Goal: Task Accomplishment & Management: Complete application form

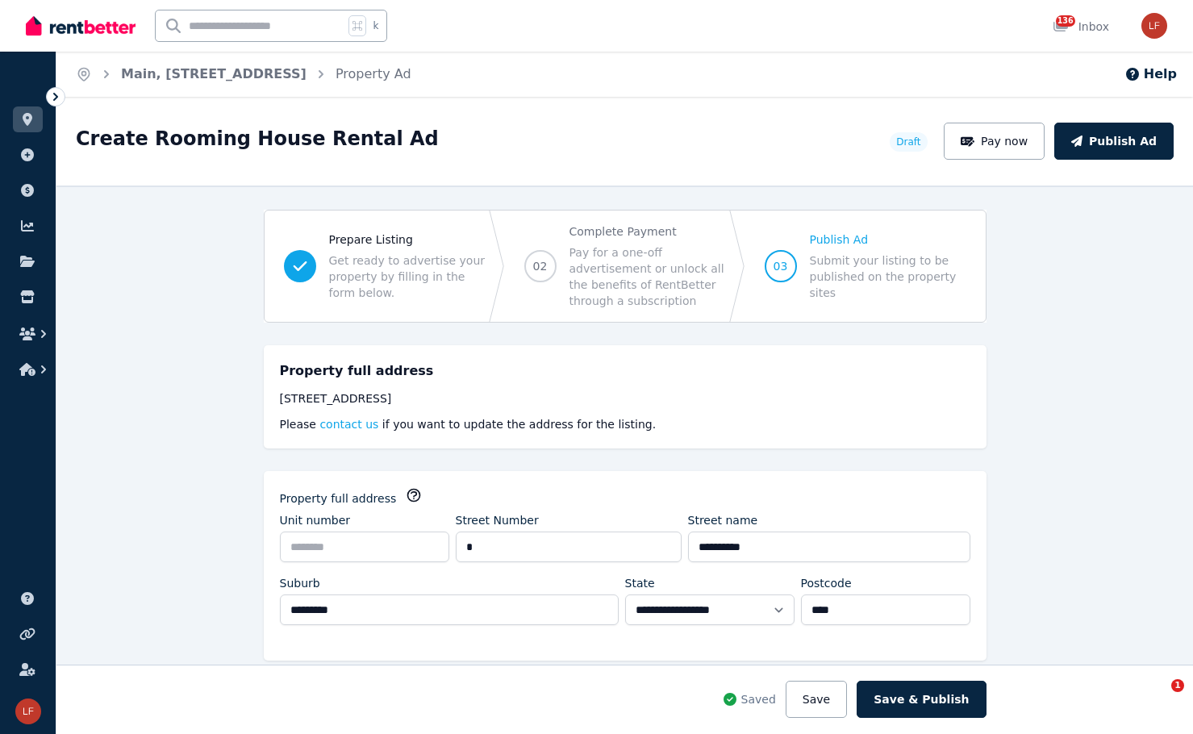
select select "**"
select select "**********"
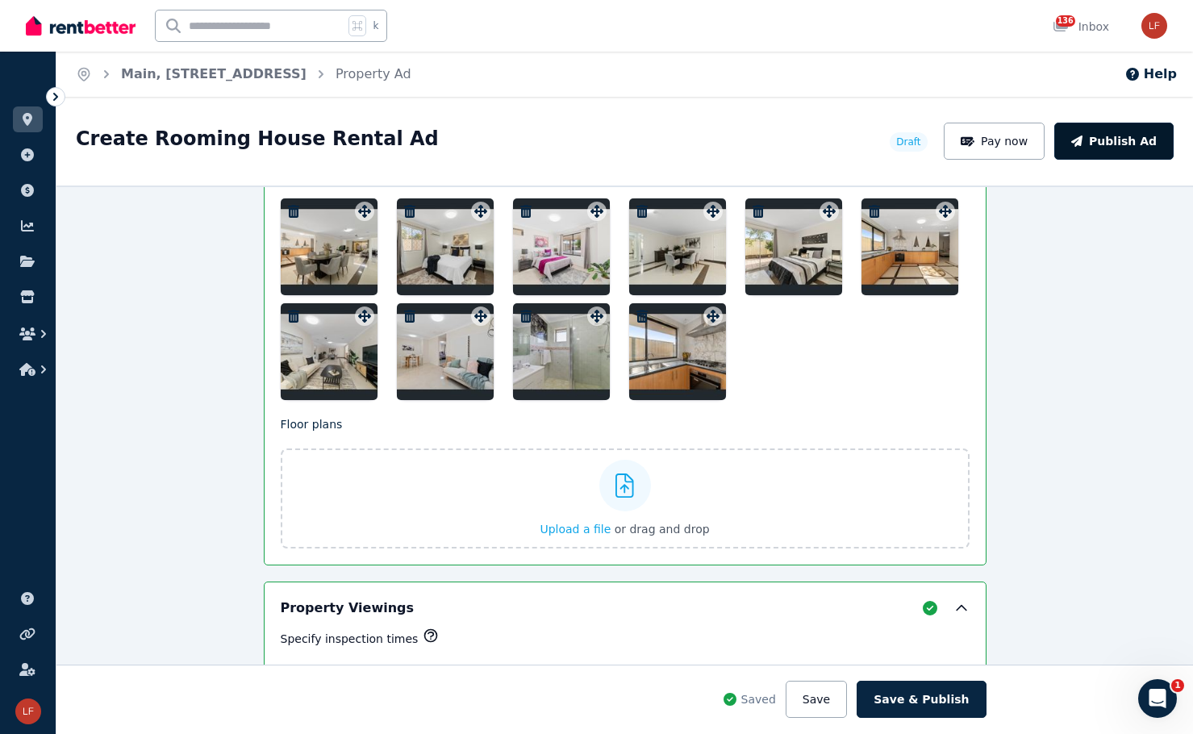
click at [1121, 136] on button "Publish Ad" at bounding box center [1113, 141] width 119 height 37
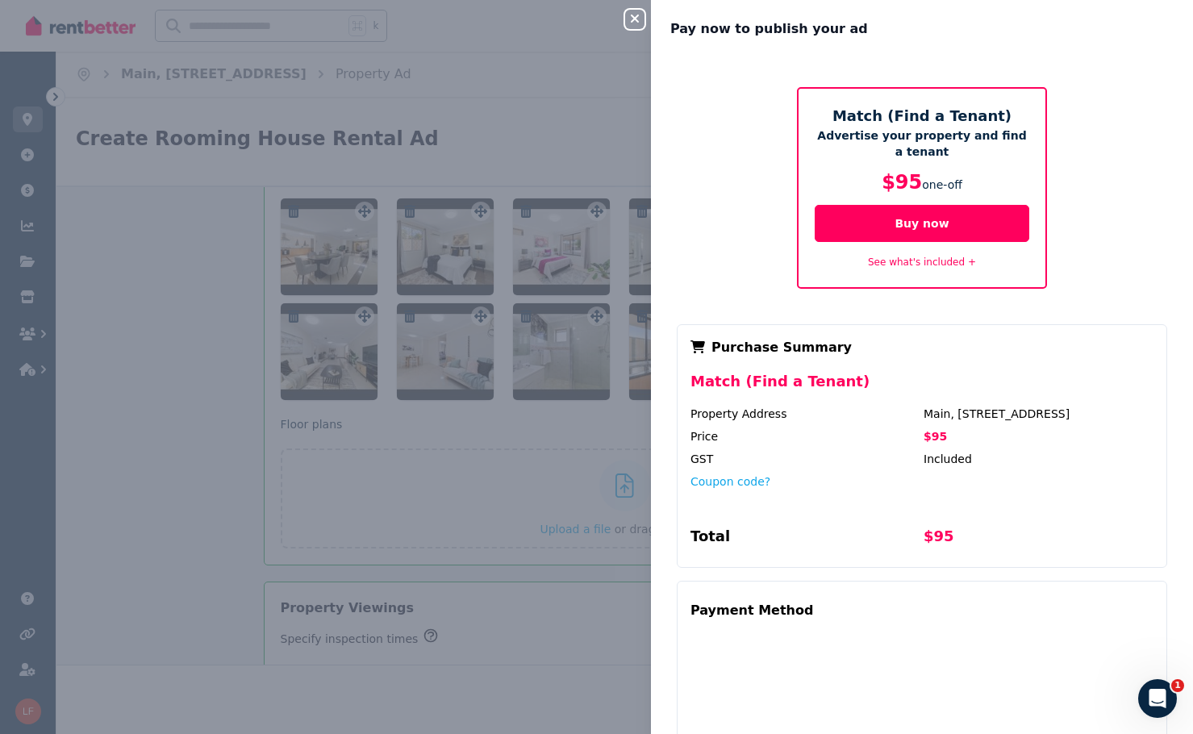
click at [456, 476] on div "Close panel Pay now to publish your ad Match (Find a Tenant) Advertise your pro…" at bounding box center [596, 367] width 1193 height 734
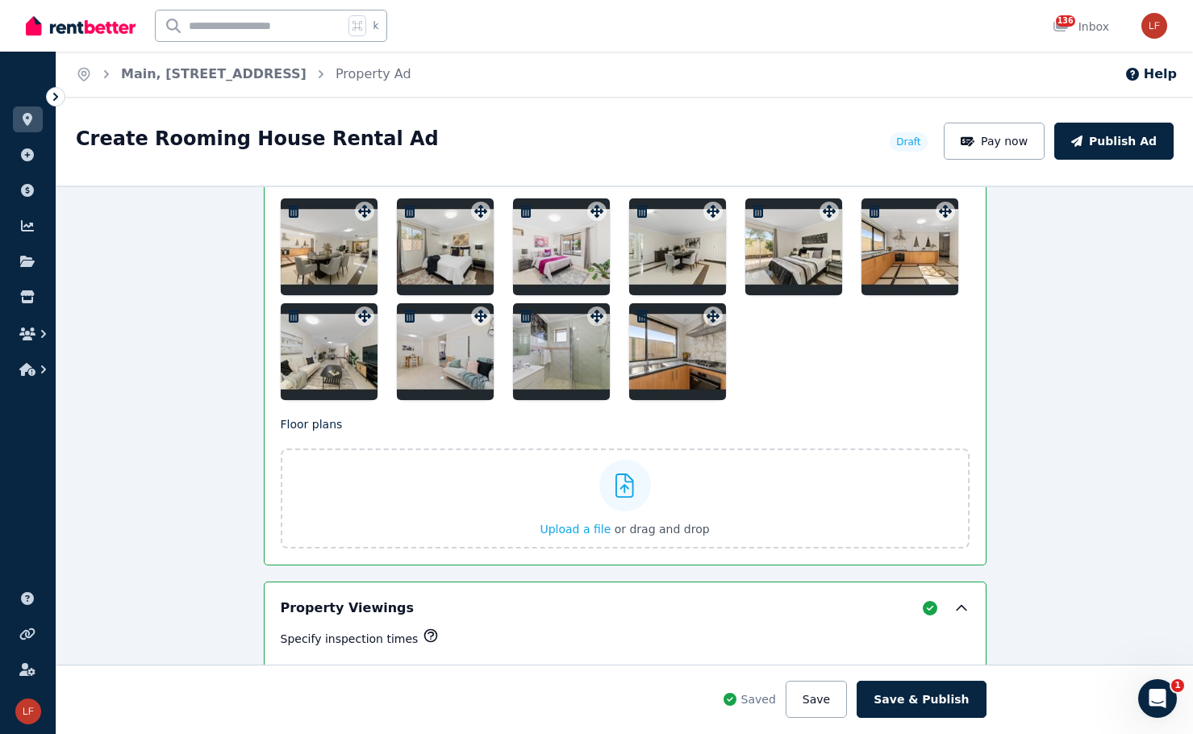
drag, startPoint x: 331, startPoint y: 365, endPoint x: 323, endPoint y: 250, distance: 115.6
click at [323, 250] on div at bounding box center [625, 299] width 689 height 202
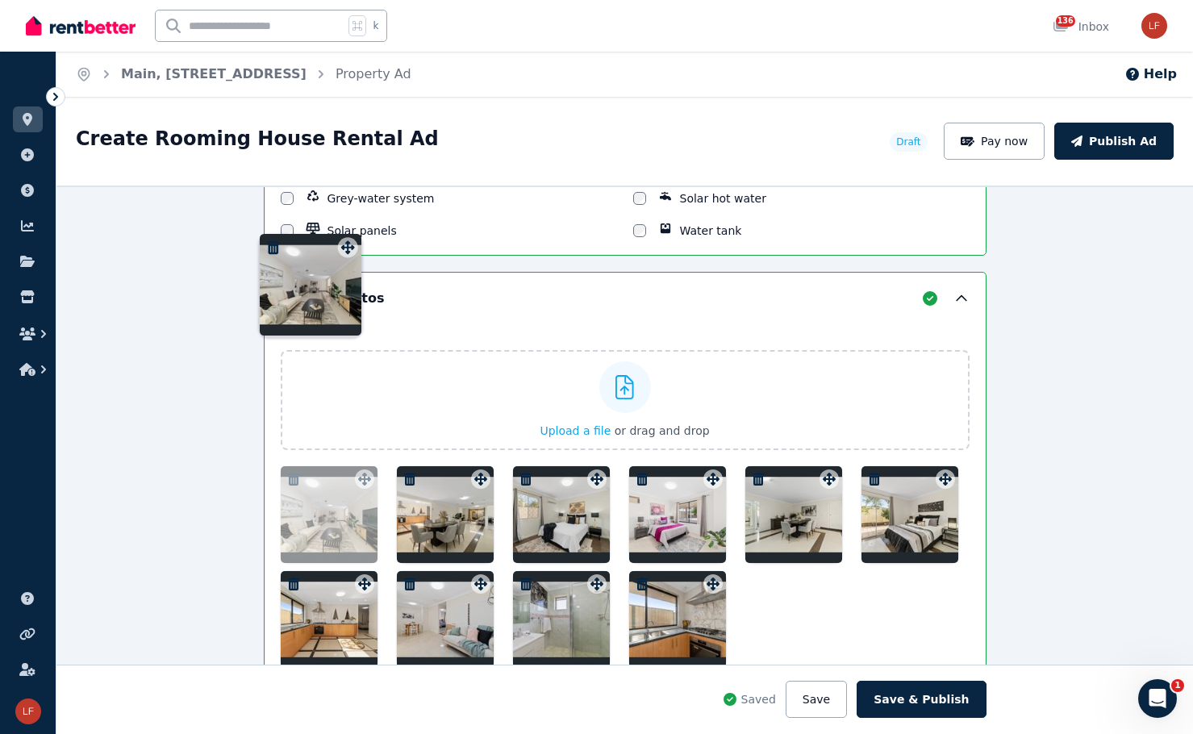
drag, startPoint x: 363, startPoint y: 314, endPoint x: 351, endPoint y: 232, distance: 83.2
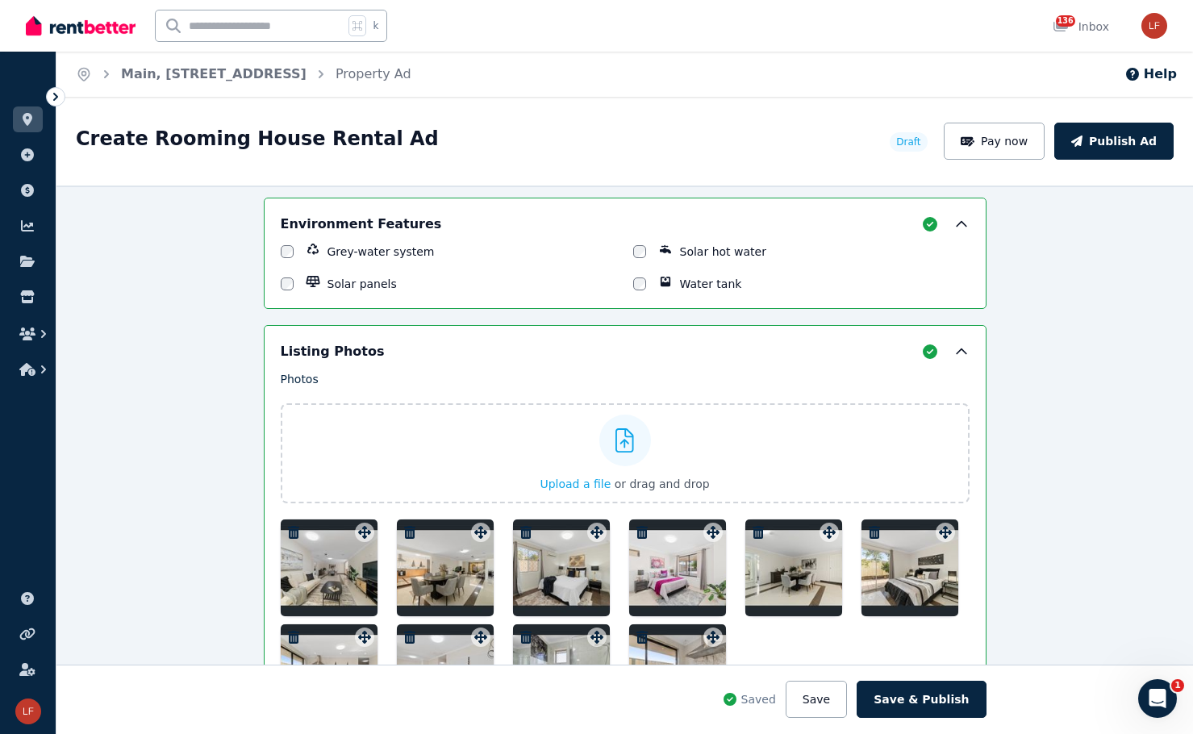
scroll to position [2133, 0]
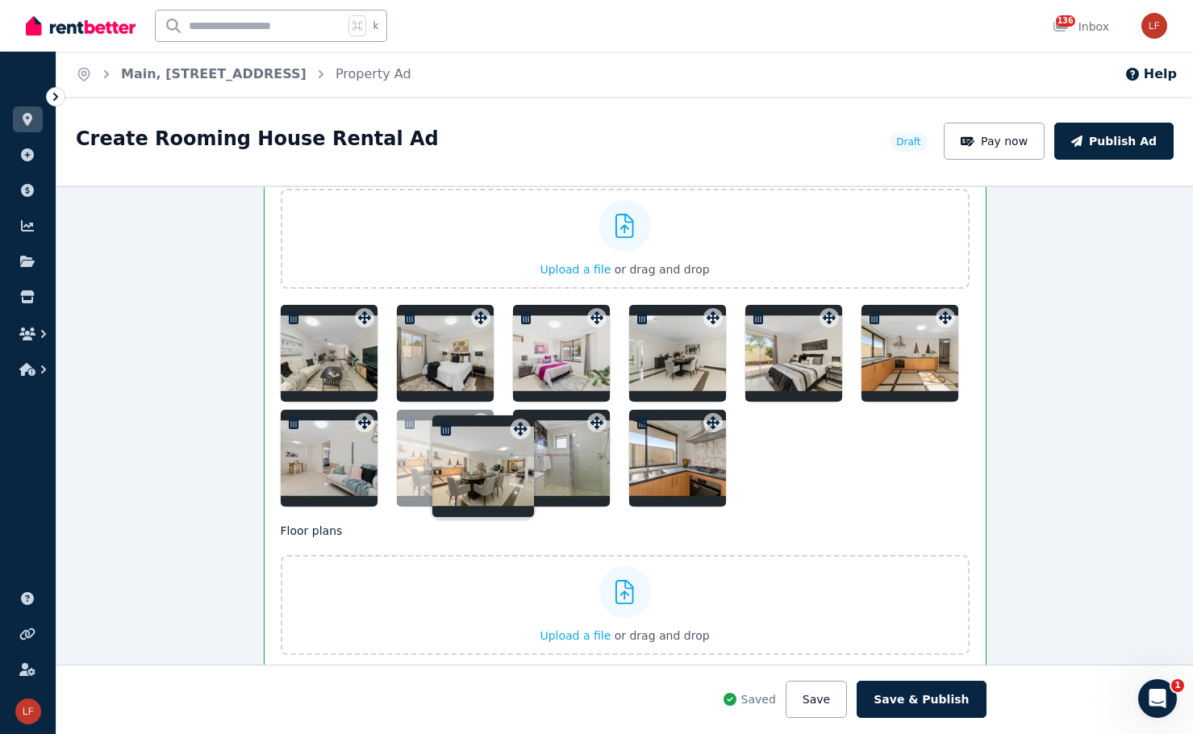
drag, startPoint x: 477, startPoint y: 316, endPoint x: 521, endPoint y: 414, distance: 107.2
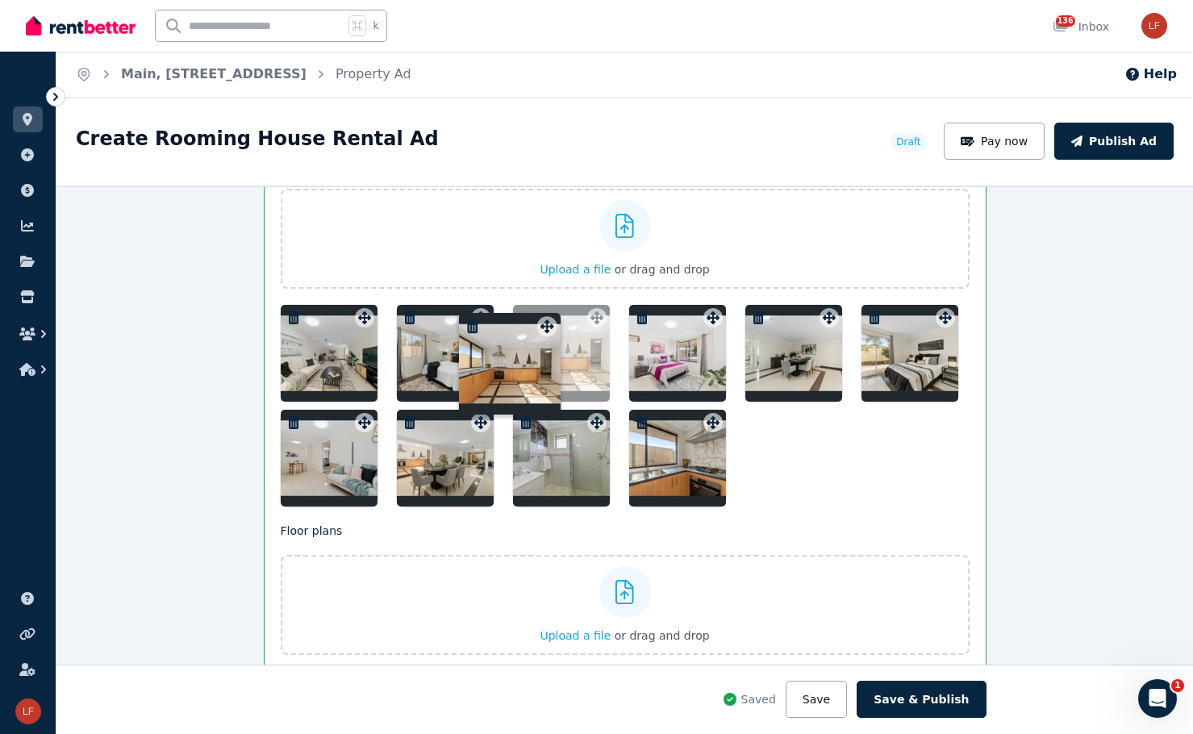
drag, startPoint x: 941, startPoint y: 319, endPoint x: 547, endPoint y: 314, distance: 393.7
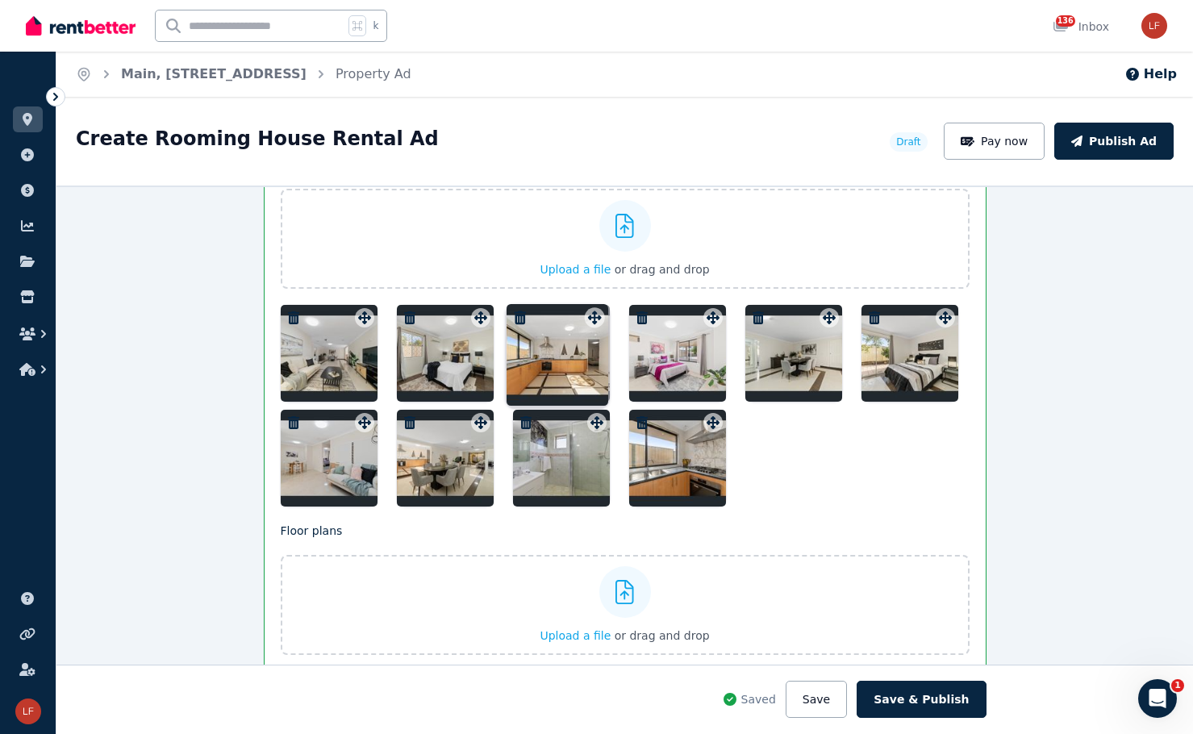
click at [547, 314] on div "Photos Upload a file or drag and drop Uploaded " Bed 3.jpeg " Uploaded " Master…" at bounding box center [625, 331] width 689 height 350
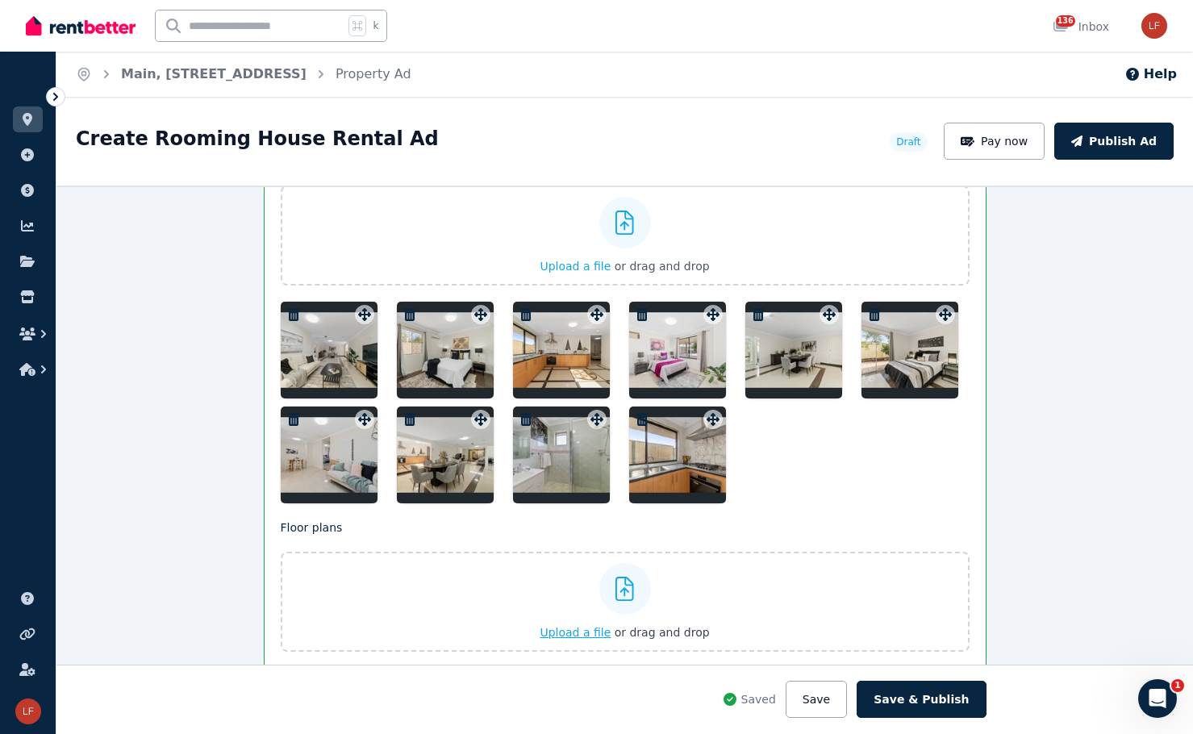
scroll to position [2179, 0]
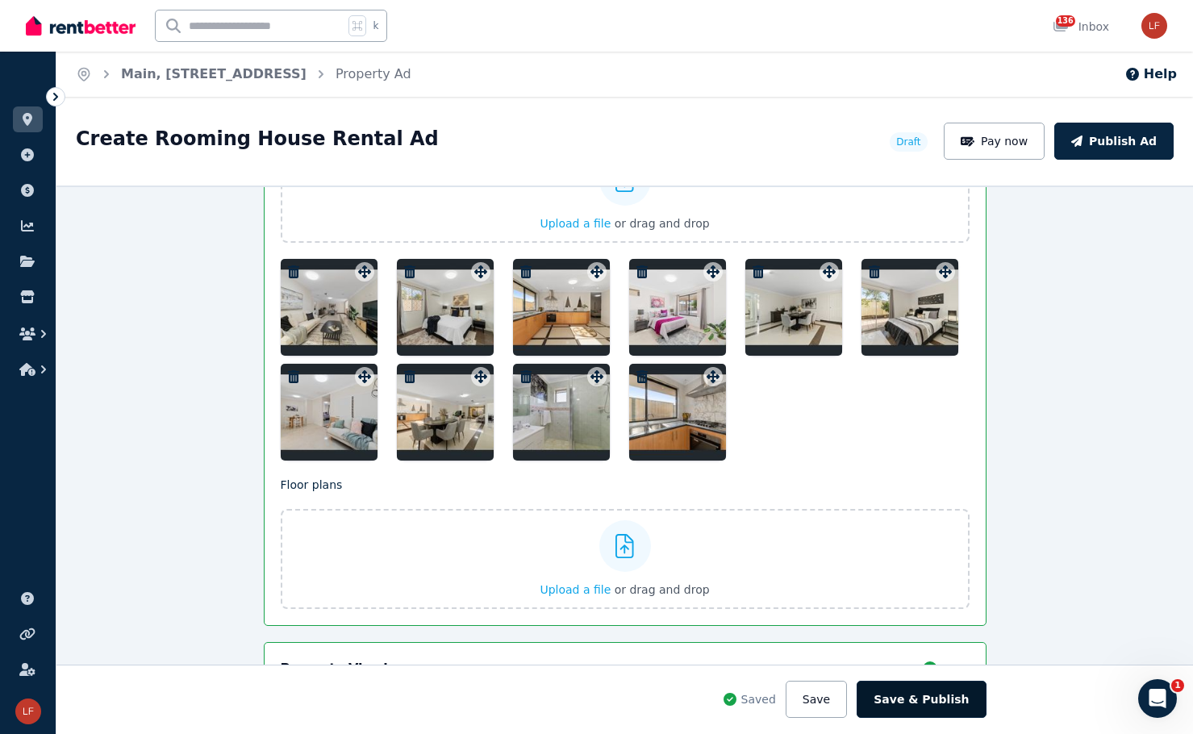
click at [934, 692] on button "Save & Publish" at bounding box center [921, 699] width 129 height 37
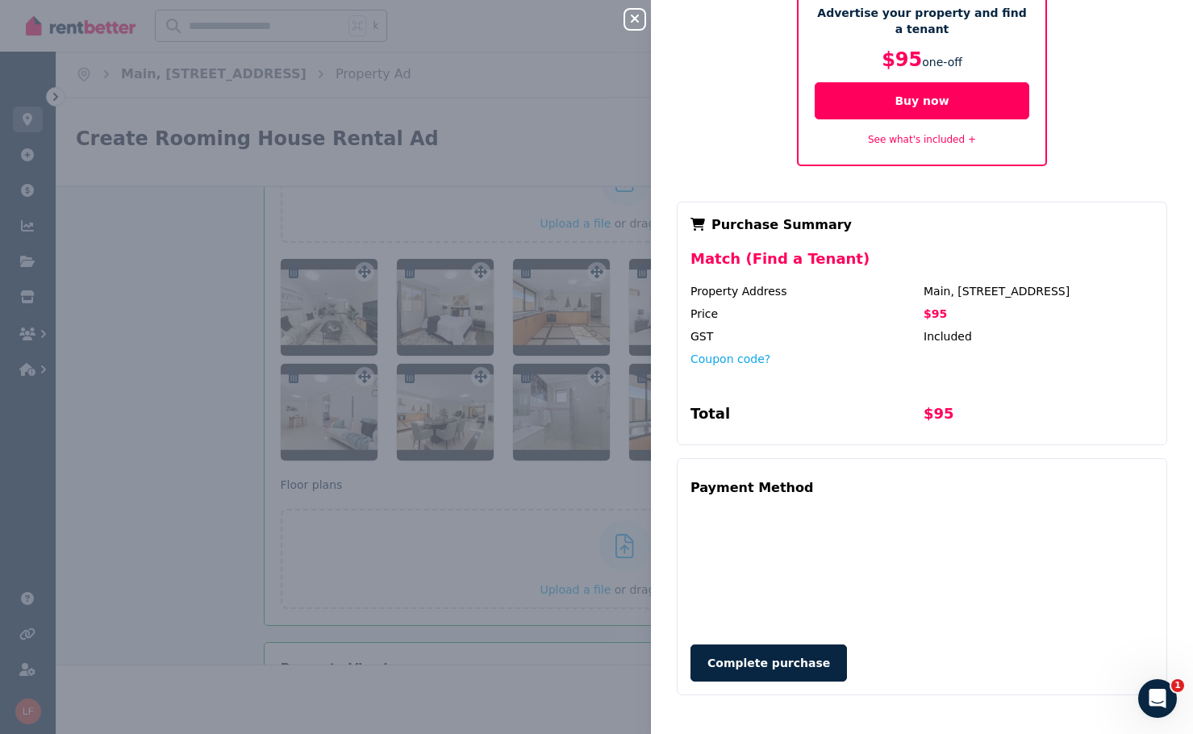
scroll to position [123, 0]
click at [746, 661] on button "Complete purchase" at bounding box center [768, 663] width 156 height 37
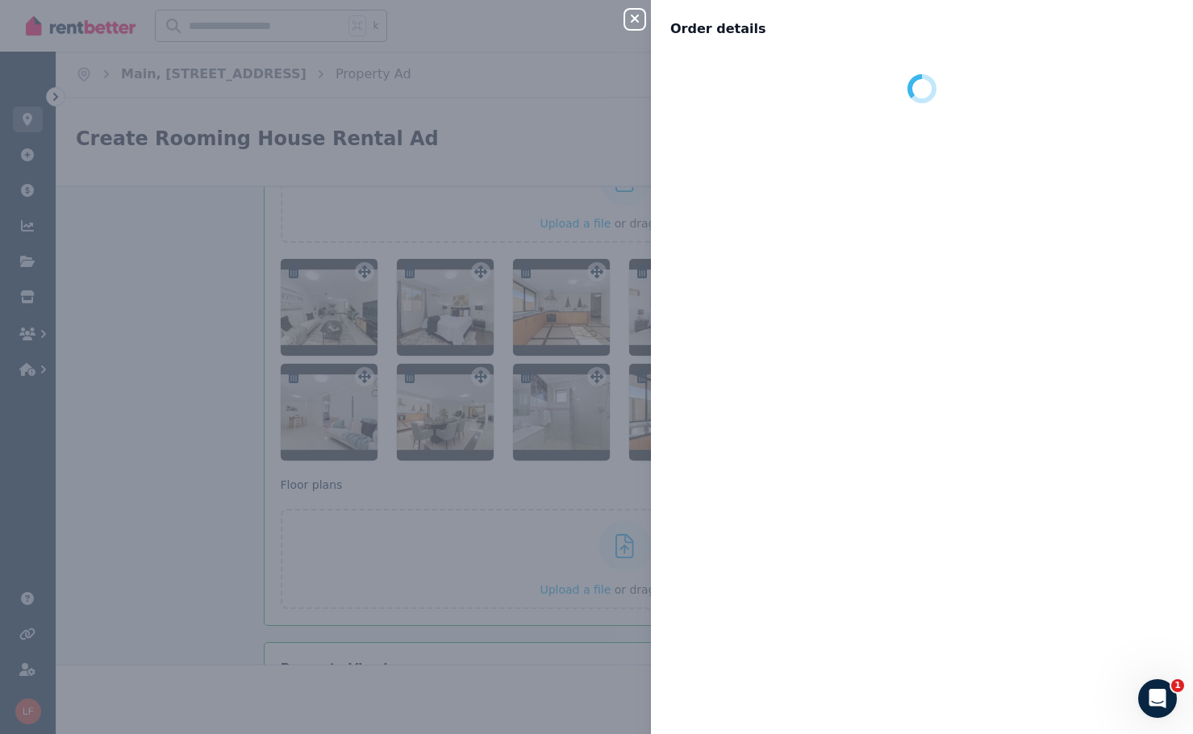
scroll to position [0, 0]
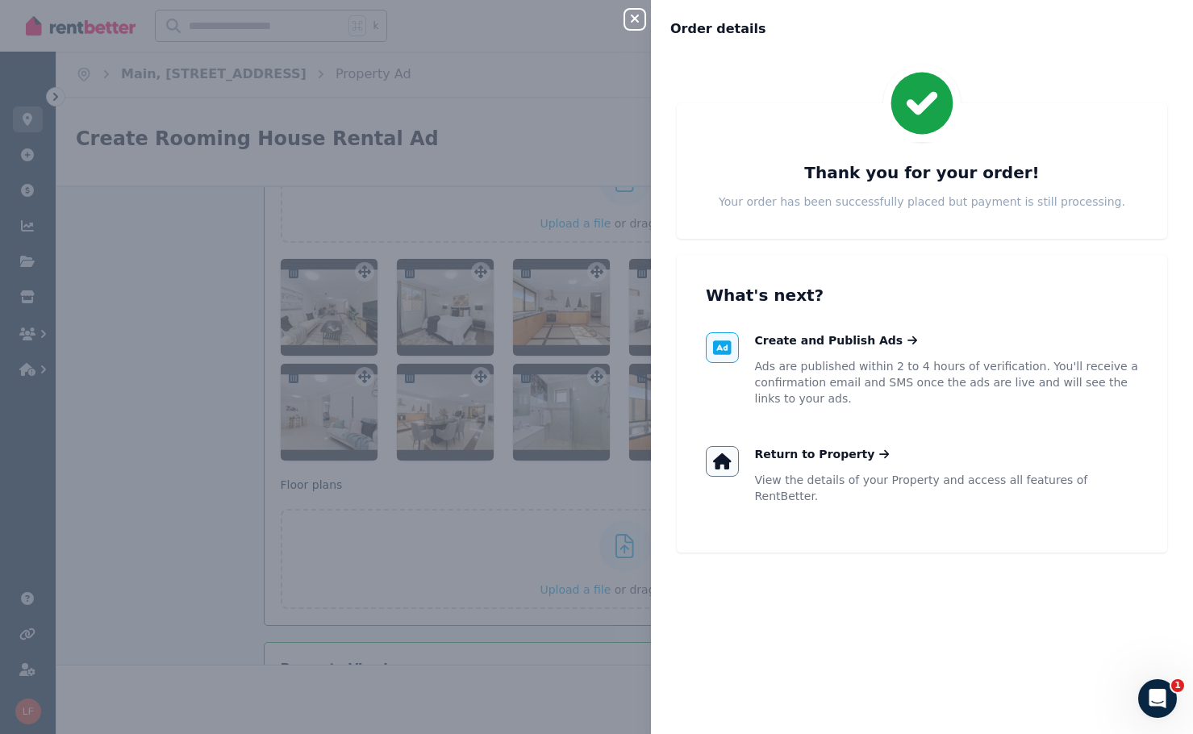
click at [629, 19] on icon "button" at bounding box center [634, 18] width 19 height 13
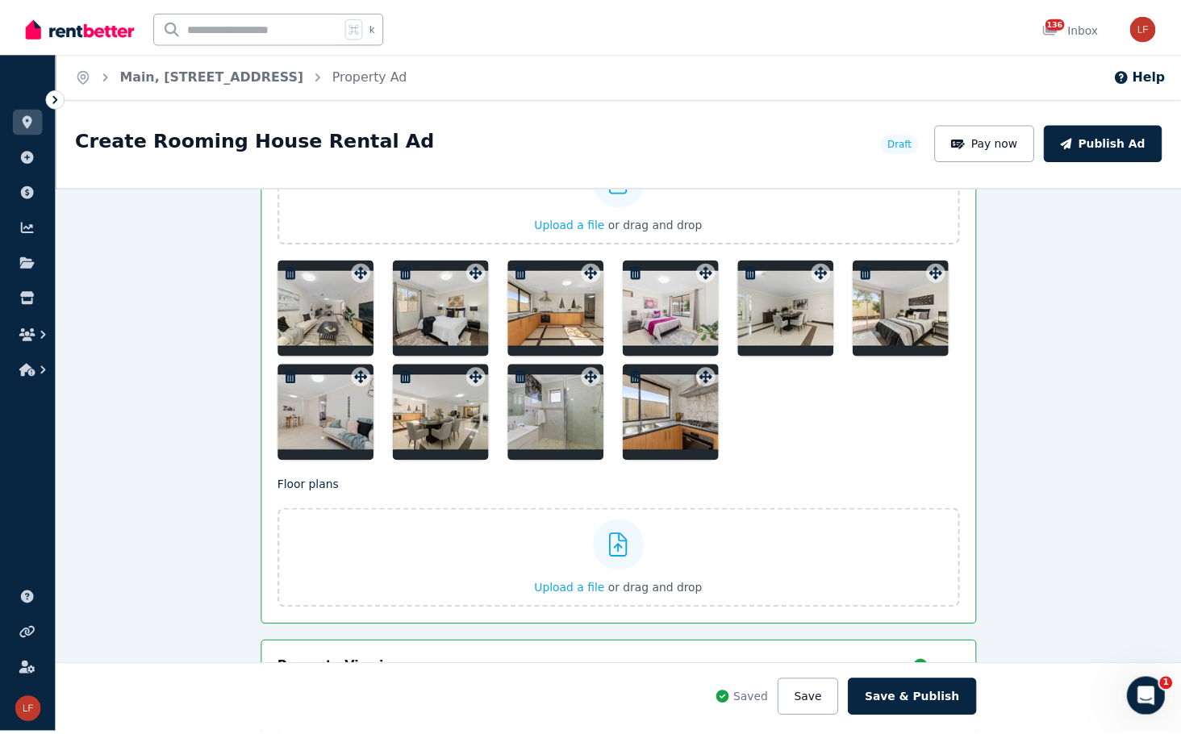
scroll to position [1851, 0]
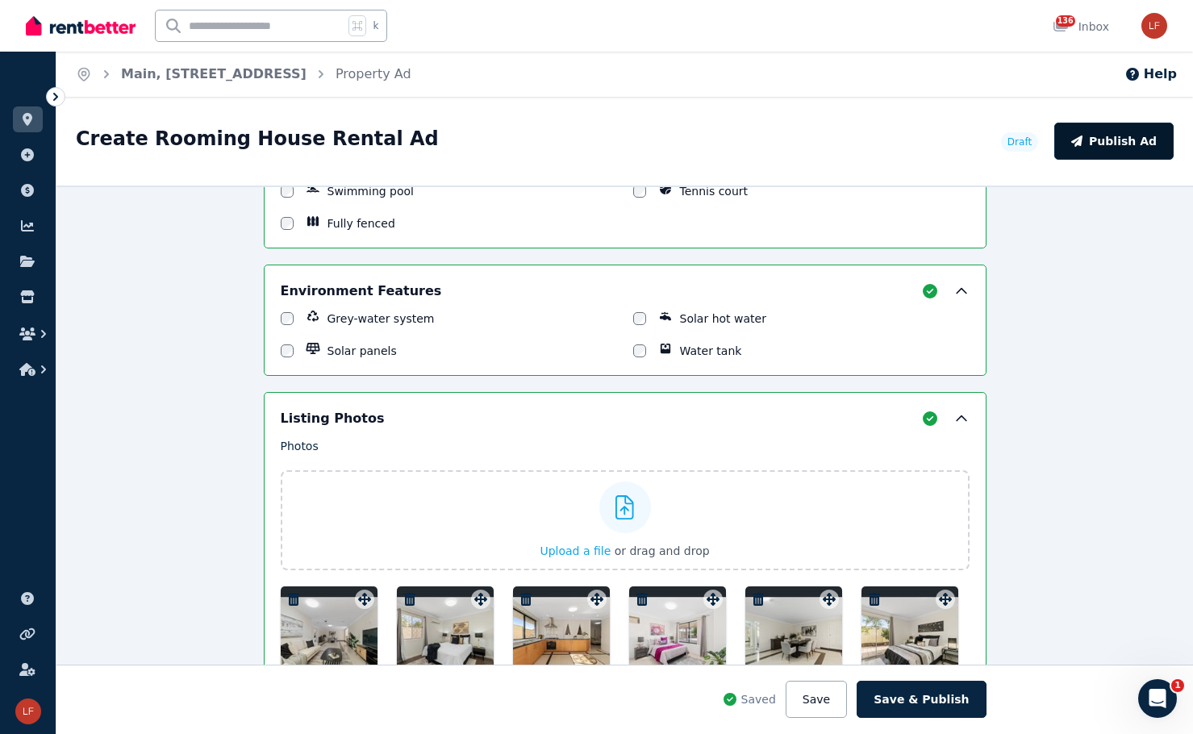
click at [1115, 145] on button "Publish Ad" at bounding box center [1113, 141] width 119 height 37
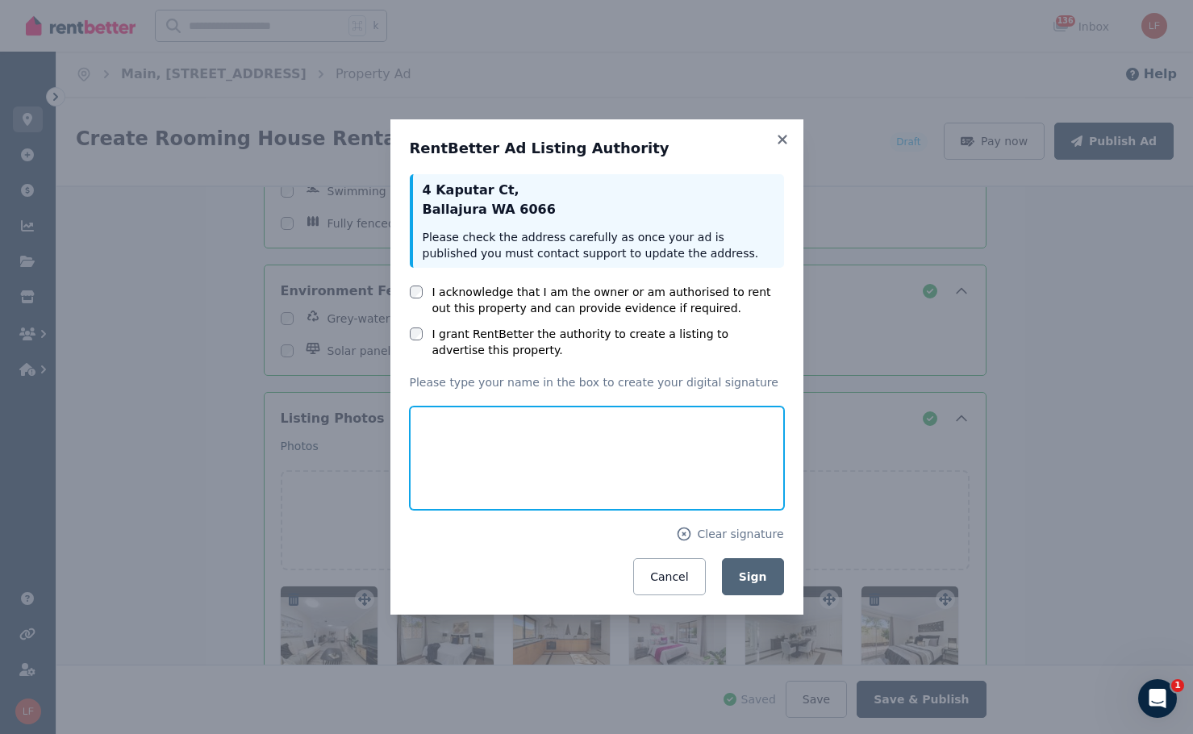
click at [584, 466] on input "text" at bounding box center [597, 458] width 374 height 103
click at [566, 475] on input "text" at bounding box center [597, 458] width 374 height 103
type input "********"
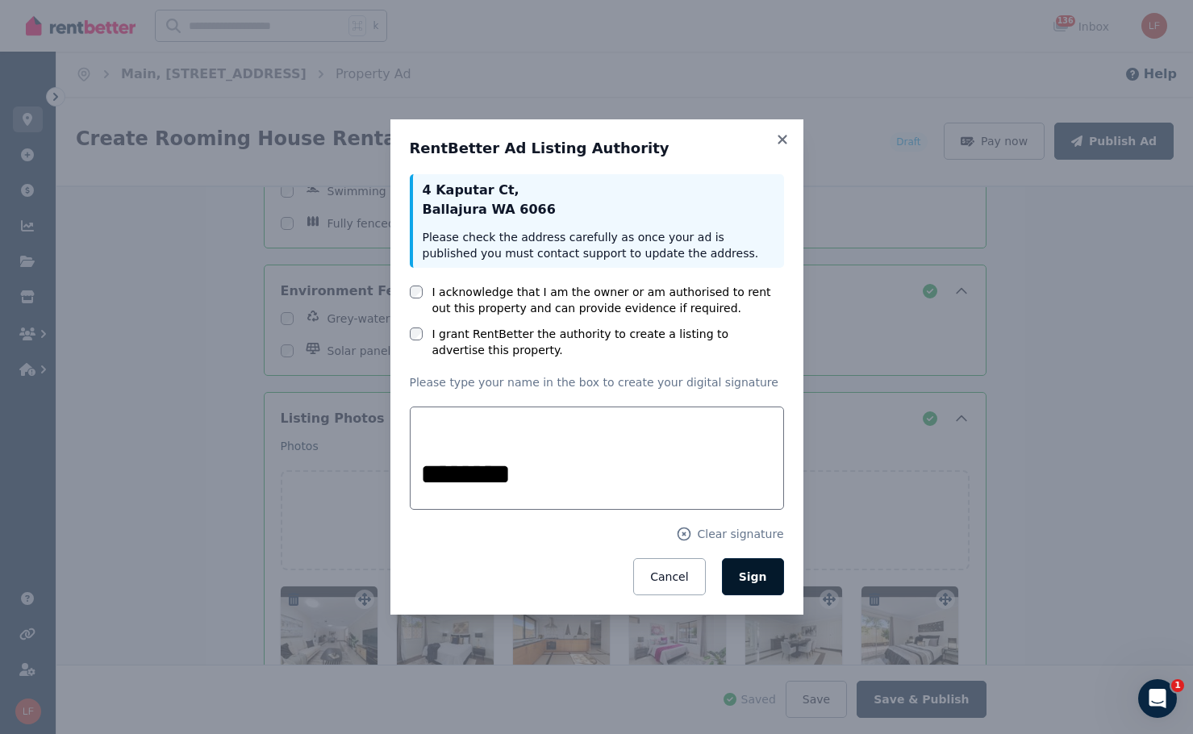
click at [764, 580] on span "Sign" at bounding box center [753, 576] width 28 height 13
